Goal: Task Accomplishment & Management: Use online tool/utility

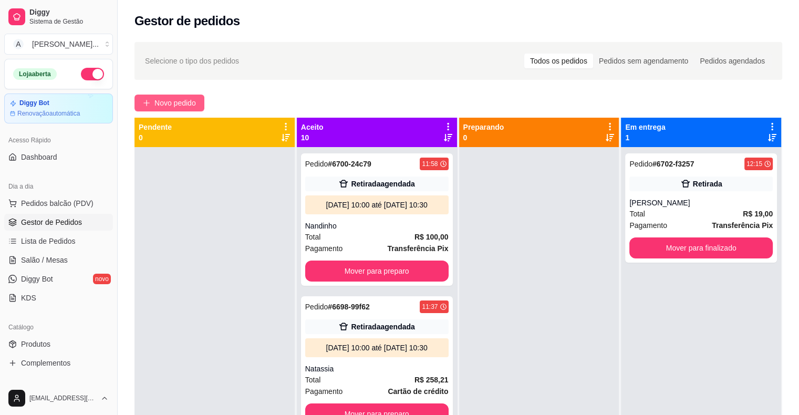
click at [158, 102] on span "Novo pedido" at bounding box center [174, 103] width 41 height 12
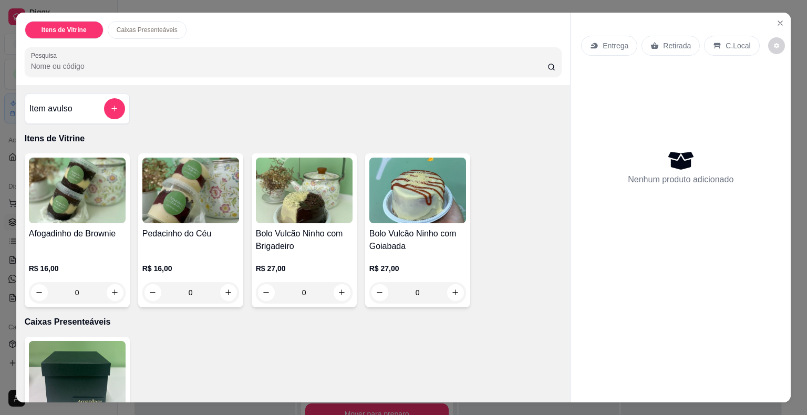
click at [66, 235] on div "Afogadinho de Brownie" at bounding box center [77, 239] width 97 height 25
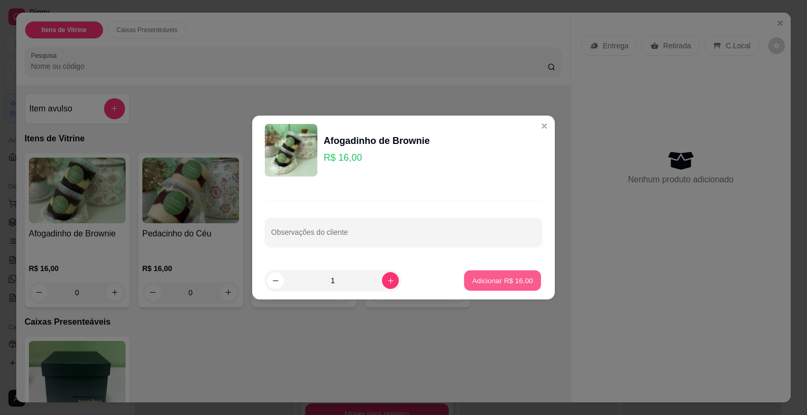
click at [519, 283] on p "Adicionar R$ 16,00" at bounding box center [502, 280] width 61 height 10
type input "1"
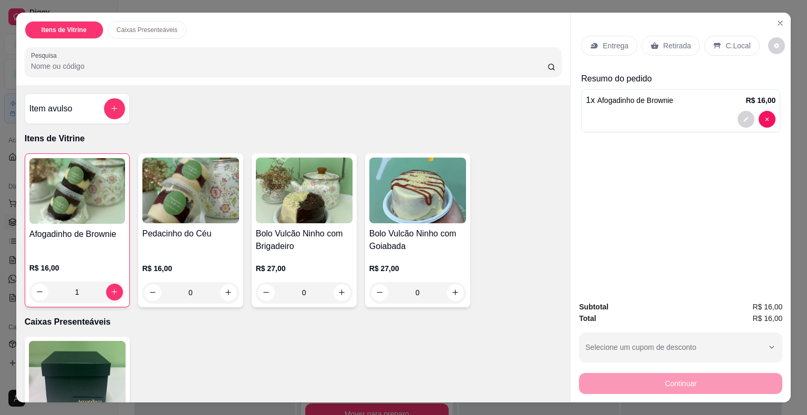
click at [663, 40] on p "Retirada" at bounding box center [677, 45] width 28 height 11
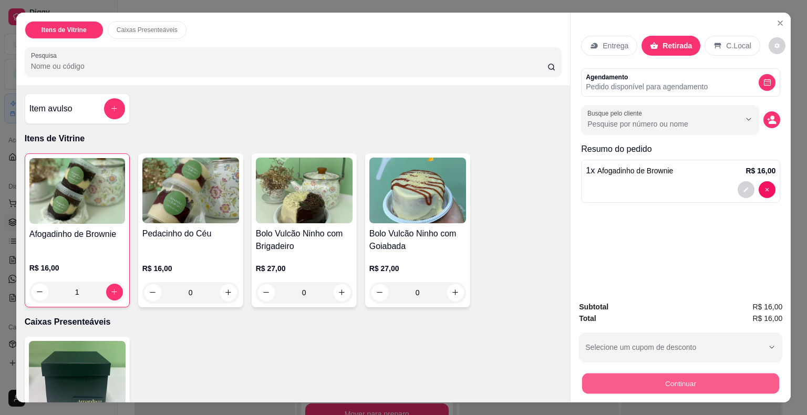
click at [658, 383] on button "Continuar" at bounding box center [680, 383] width 197 height 20
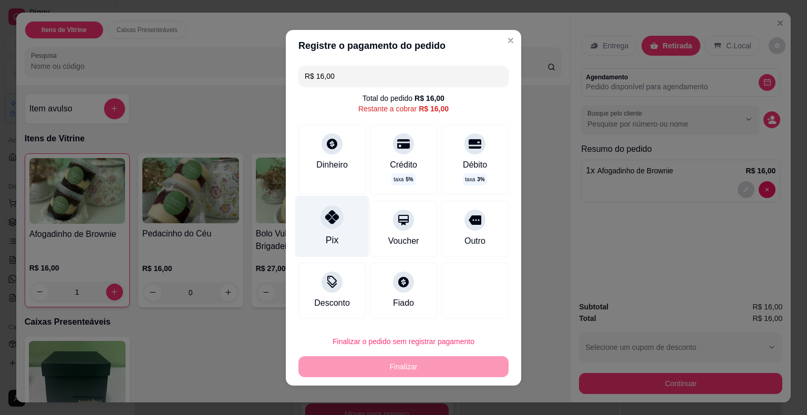
click at [333, 226] on div "Pix" at bounding box center [332, 225] width 74 height 61
type input "R$ 0,00"
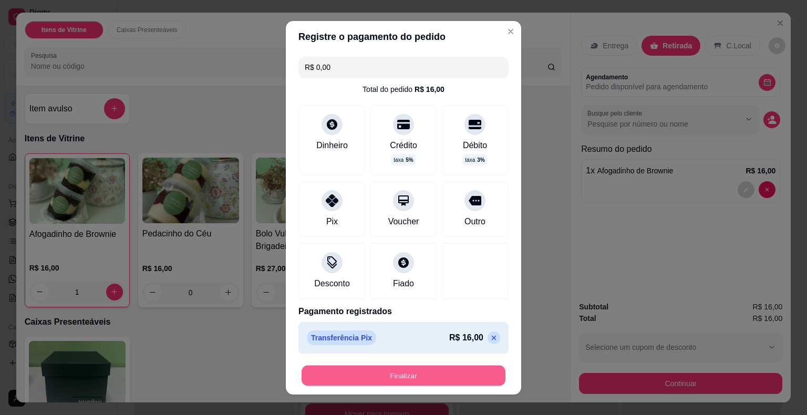
click at [369, 367] on button "Finalizar" at bounding box center [404, 375] width 204 height 20
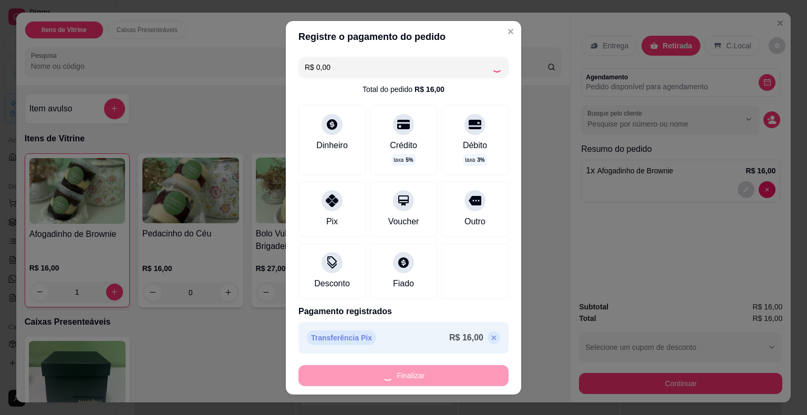
type input "0"
type input "-R$ 16,00"
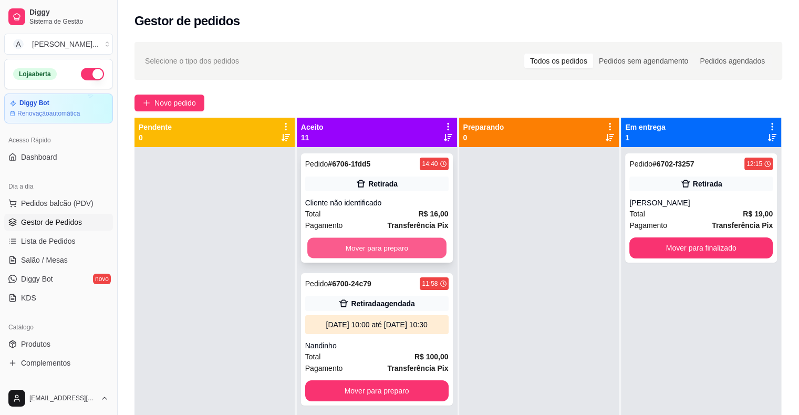
click at [334, 238] on button "Mover para preparo" at bounding box center [376, 248] width 139 height 20
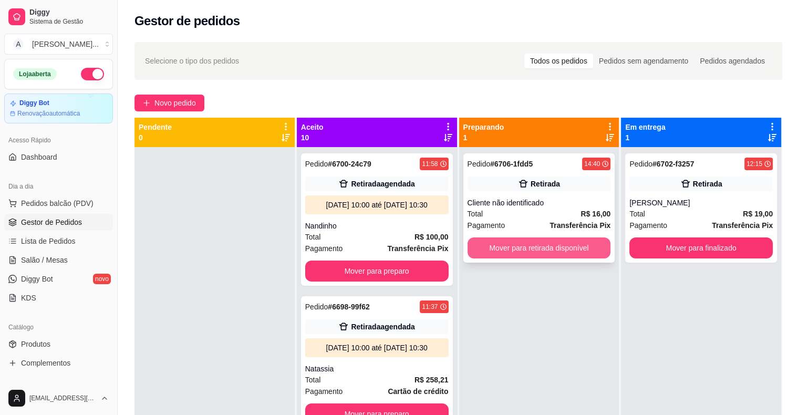
click at [485, 252] on button "Mover para retirada disponível" at bounding box center [539, 247] width 143 height 21
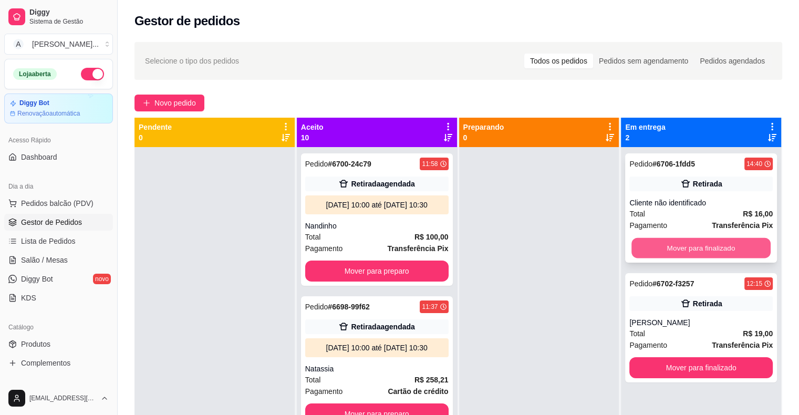
click at [692, 242] on button "Mover para finalizado" at bounding box center [700, 248] width 139 height 20
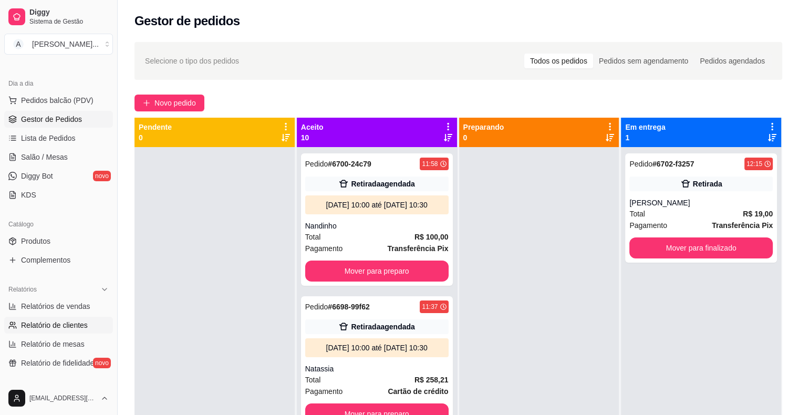
scroll to position [105, 0]
click at [74, 308] on span "Relatórios de vendas" at bounding box center [55, 304] width 69 height 11
select select "ALL"
select select "0"
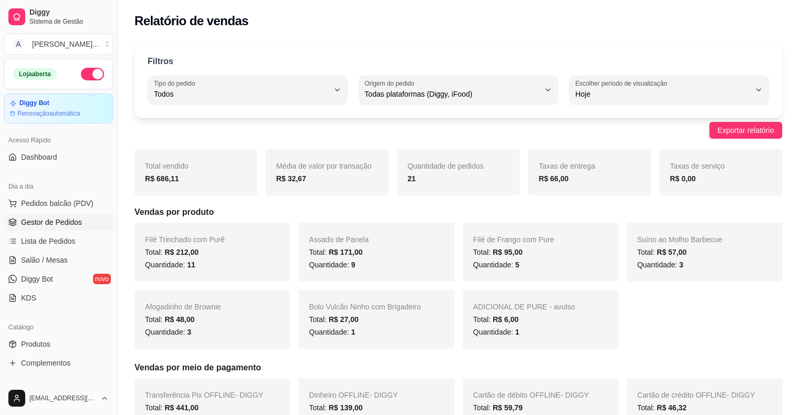
click at [77, 223] on span "Gestor de Pedidos" at bounding box center [51, 222] width 61 height 11
